Goal: Transaction & Acquisition: Purchase product/service

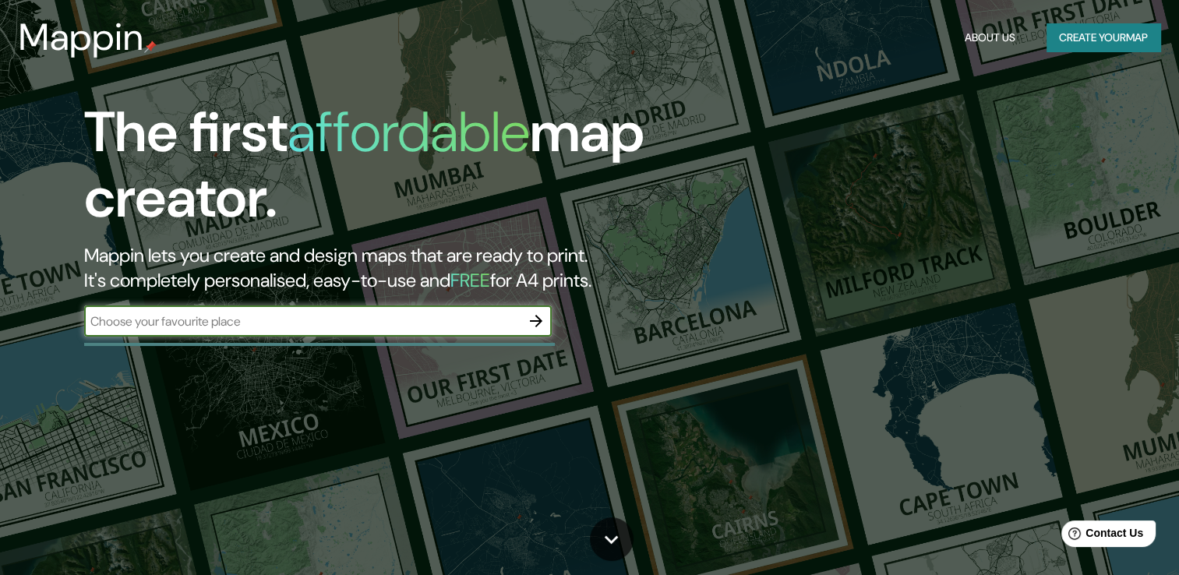
click at [1099, 39] on button "Create your map" at bounding box center [1103, 37] width 114 height 29
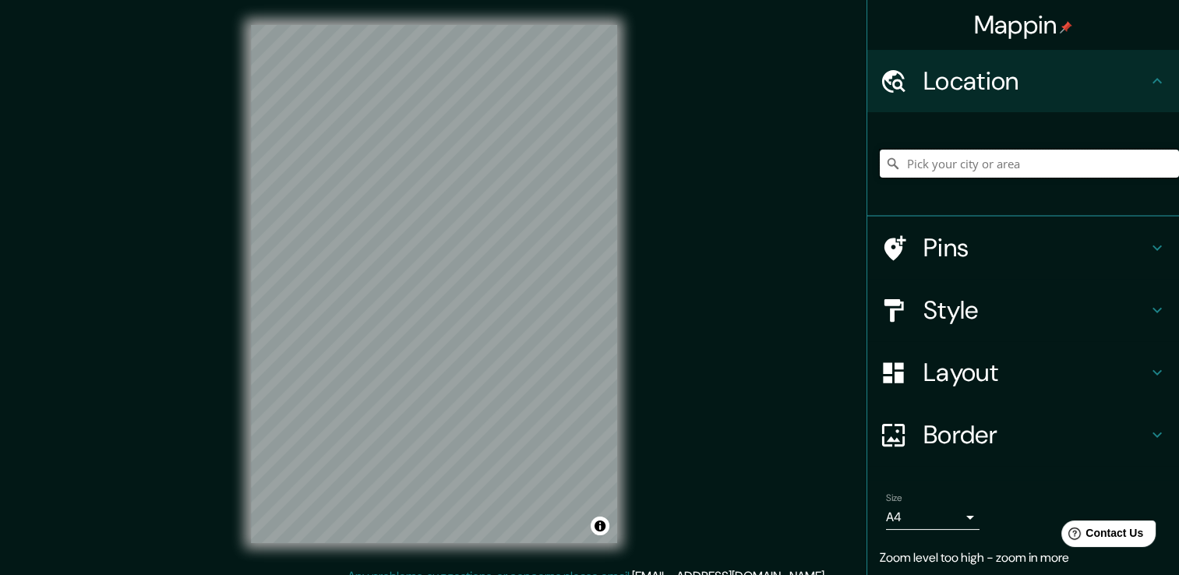
click at [1030, 157] on input "Pick your city or area" at bounding box center [1029, 164] width 299 height 28
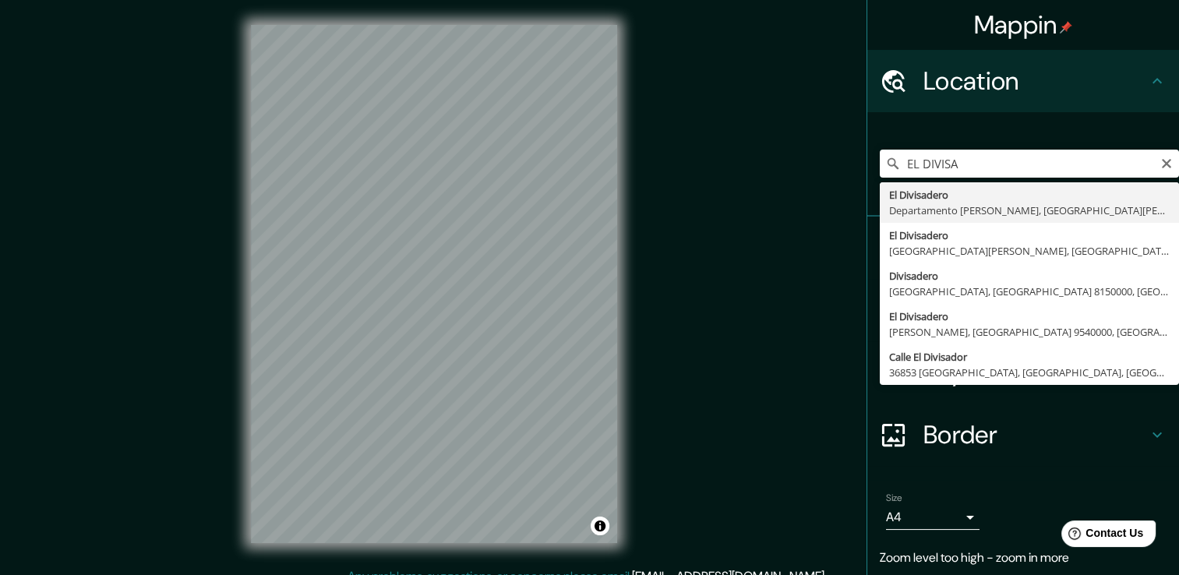
type input "El Divisadero, [GEOGRAPHIC_DATA][PERSON_NAME], [GEOGRAPHIC_DATA][PERSON_NAME]"
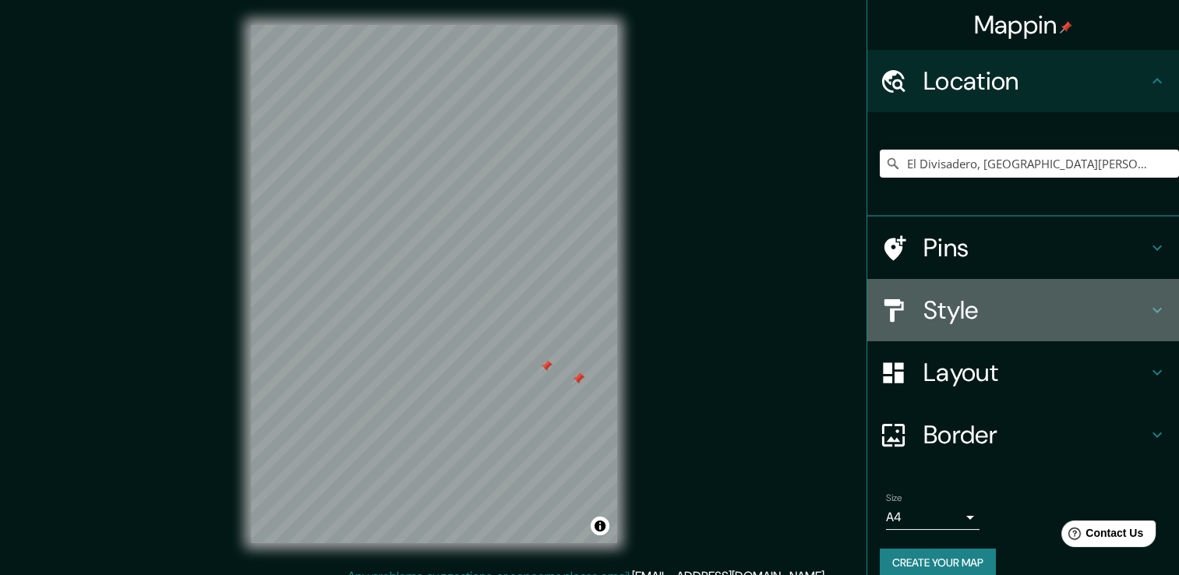
click at [981, 312] on h4 "Style" at bounding box center [1035, 310] width 224 height 31
click at [981, 312] on div "Style" at bounding box center [1023, 310] width 312 height 62
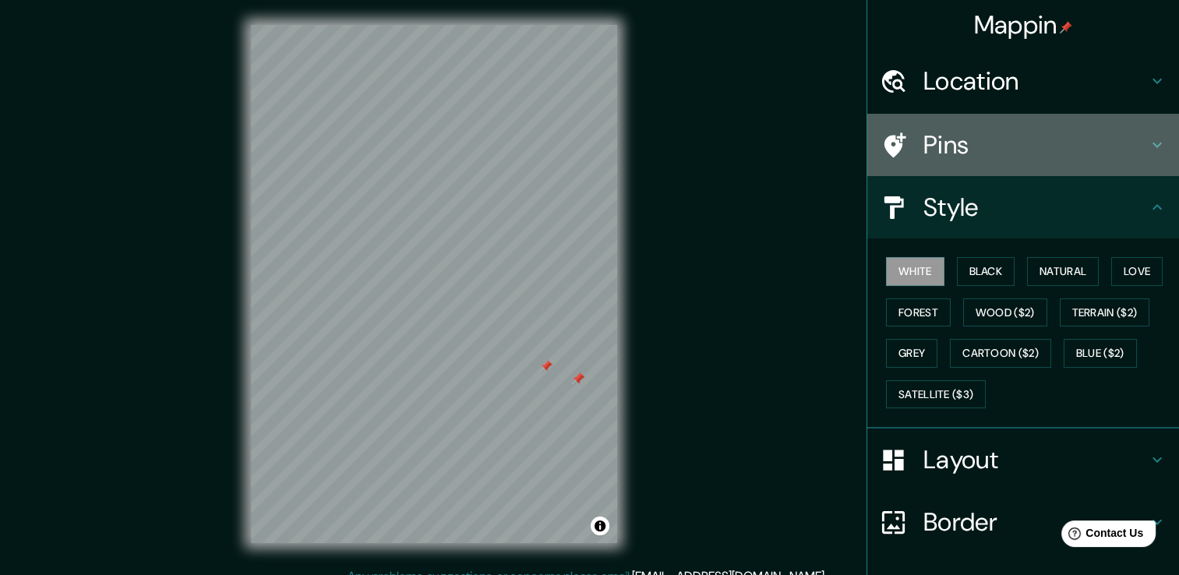
click at [971, 140] on h4 "Pins" at bounding box center [1035, 144] width 224 height 31
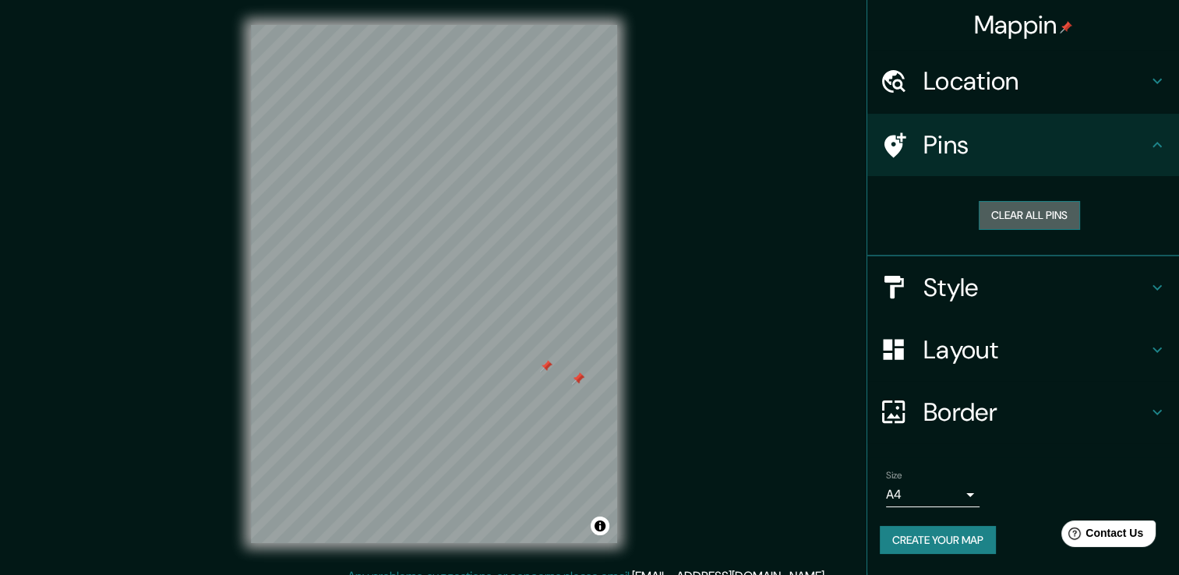
click at [1022, 214] on button "Clear all pins" at bounding box center [1029, 215] width 101 height 29
click at [1047, 207] on button "Clear all pins" at bounding box center [1029, 215] width 101 height 29
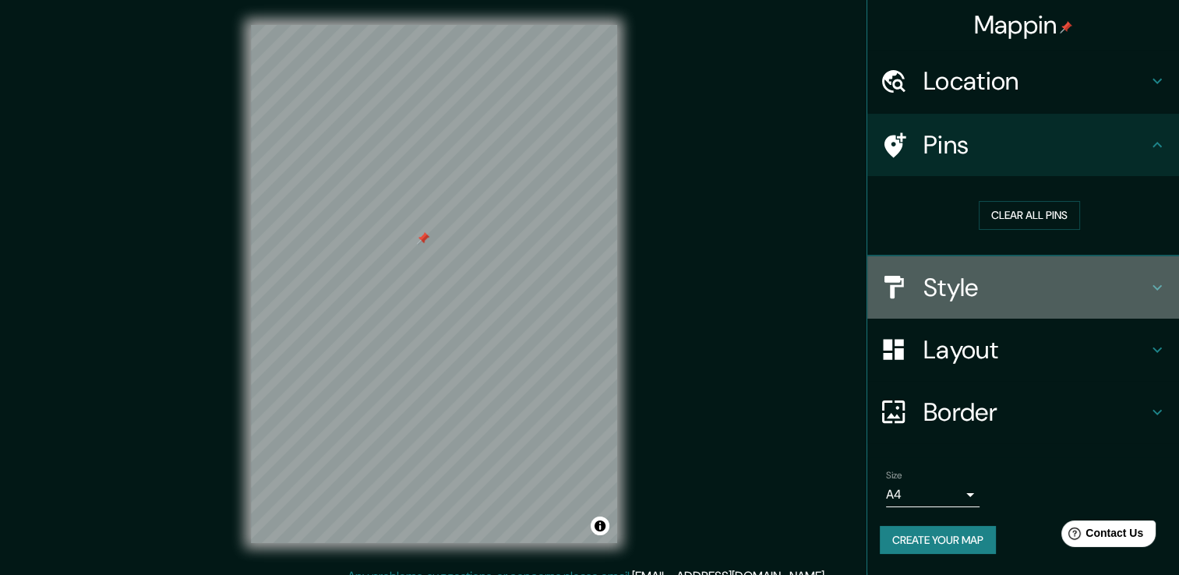
click at [1064, 279] on h4 "Style" at bounding box center [1035, 287] width 224 height 31
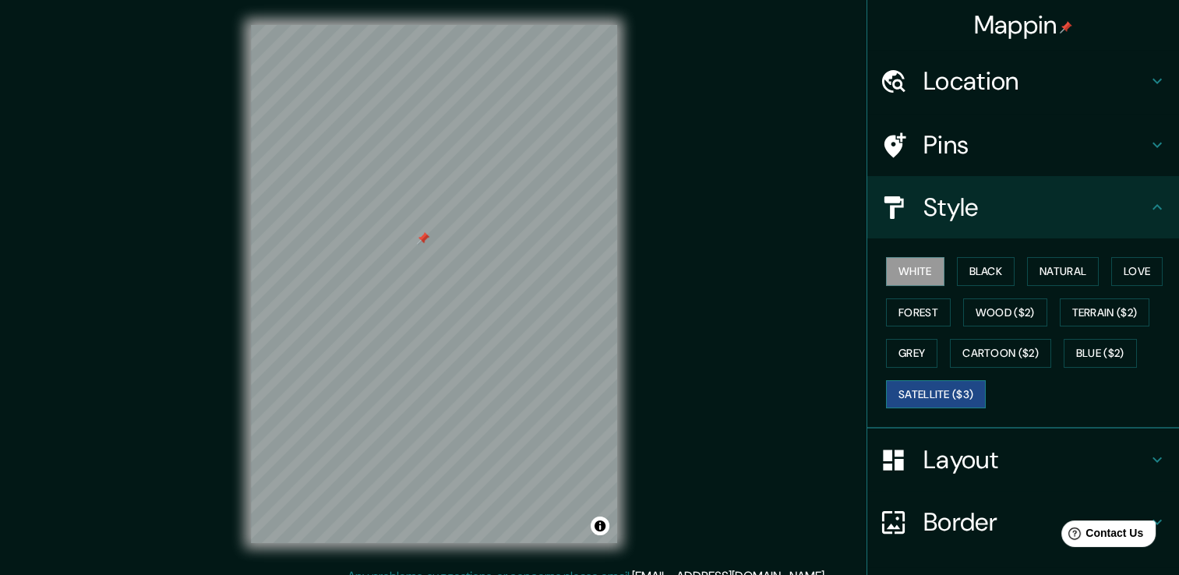
click at [905, 382] on button "Satellite ($3)" at bounding box center [936, 394] width 100 height 29
click at [912, 267] on button "White" at bounding box center [915, 271] width 58 height 29
click at [630, 274] on div "© Mapbox © OpenStreetMap Improve this map" at bounding box center [434, 283] width 416 height 567
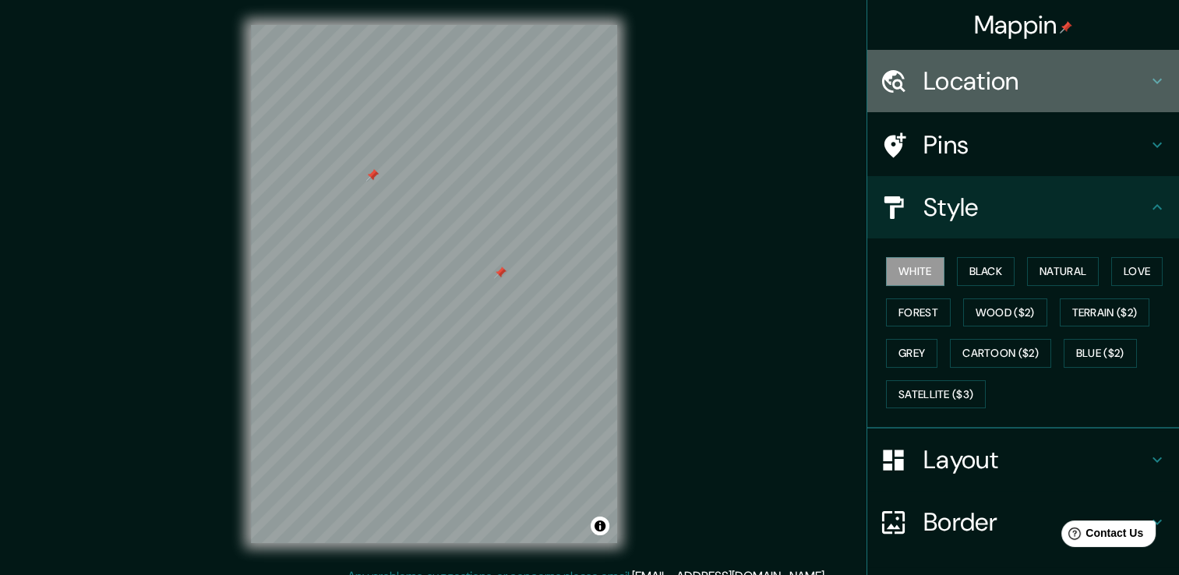
click at [1007, 95] on h4 "Location" at bounding box center [1035, 80] width 224 height 31
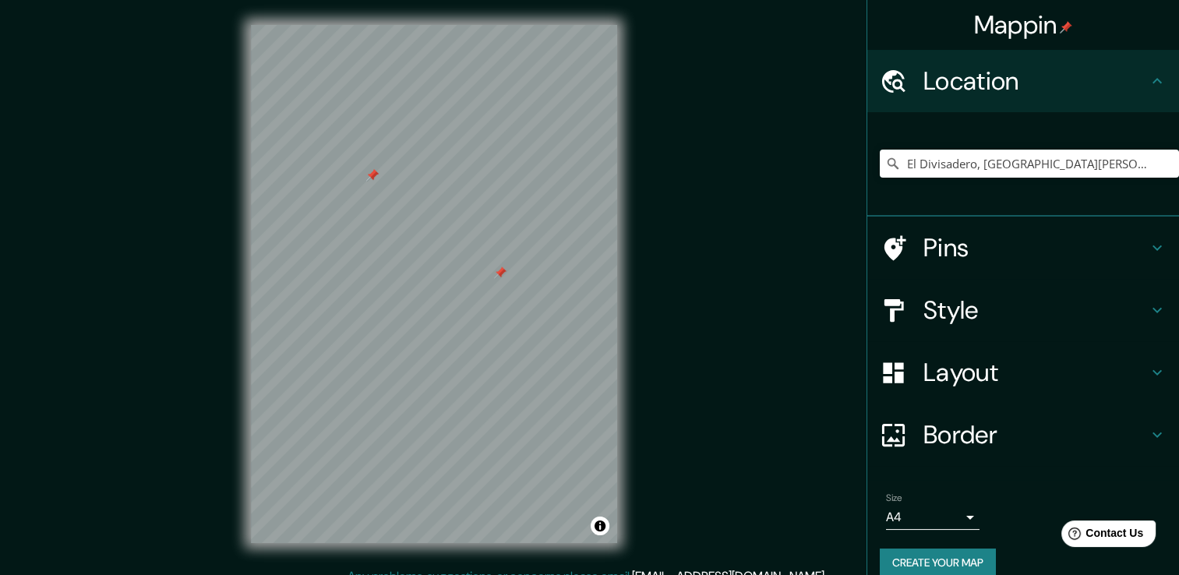
click at [1007, 95] on h4 "Location" at bounding box center [1035, 80] width 224 height 31
click at [1007, 97] on h4 "Location" at bounding box center [1035, 80] width 224 height 31
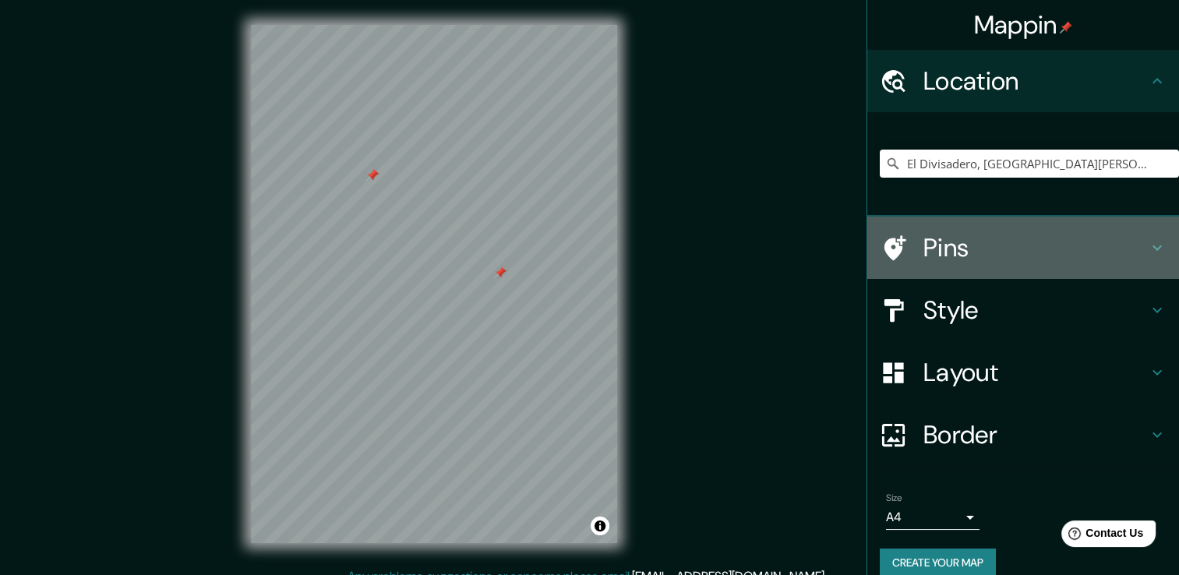
click at [1004, 235] on h4 "Pins" at bounding box center [1035, 247] width 224 height 31
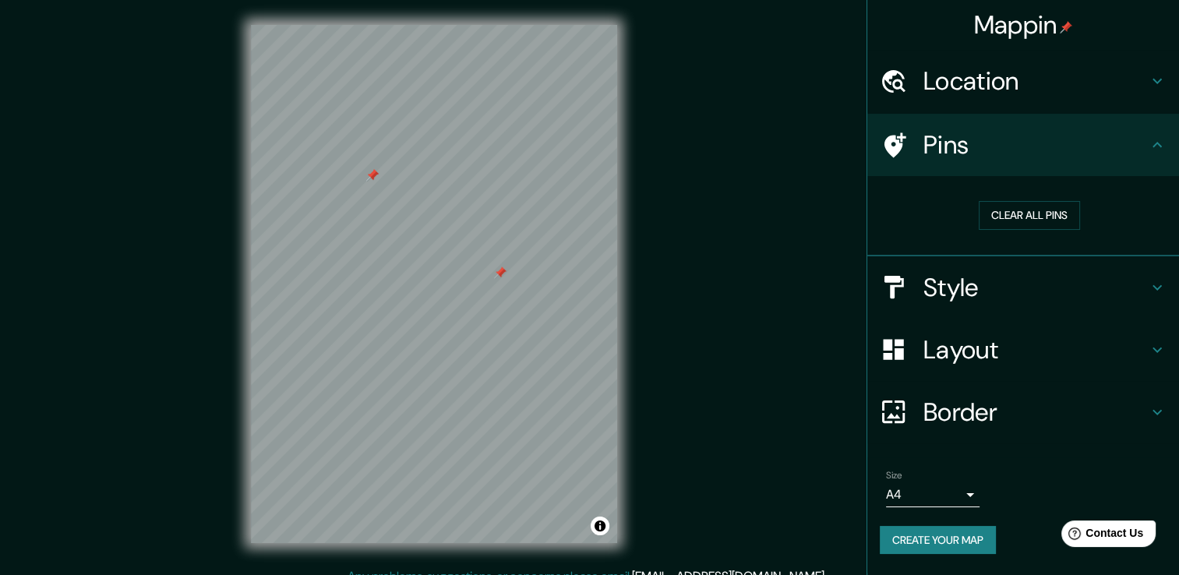
click at [1011, 198] on div "Clear all pins" at bounding box center [1029, 216] width 299 height 54
drag, startPoint x: 1011, startPoint y: 198, endPoint x: 1015, endPoint y: 214, distance: 16.8
click at [1015, 214] on button "Clear all pins" at bounding box center [1029, 215] width 101 height 29
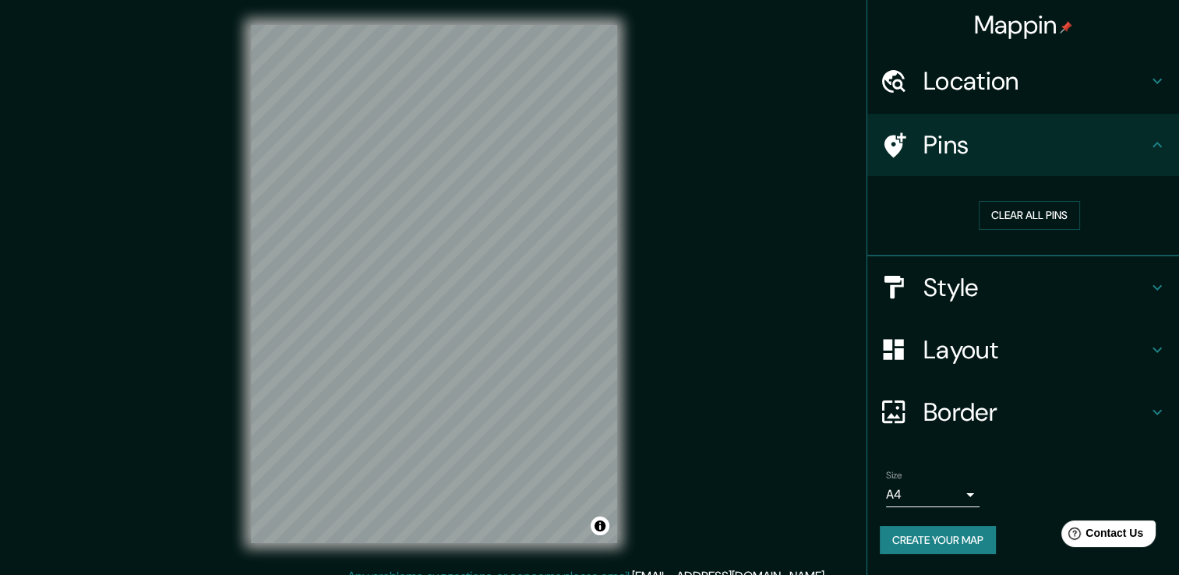
click at [754, 268] on div "Mappin Location [GEOGRAPHIC_DATA], [GEOGRAPHIC_DATA][PERSON_NAME], [GEOGRAPHIC_…" at bounding box center [589, 296] width 1179 height 592
click at [1023, 217] on button "Clear all pins" at bounding box center [1029, 215] width 101 height 29
